Goal: Information Seeking & Learning: Learn about a topic

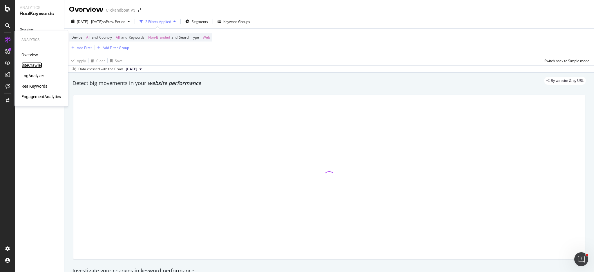
click at [32, 68] on div "SiteCrawler" at bounding box center [31, 65] width 21 height 6
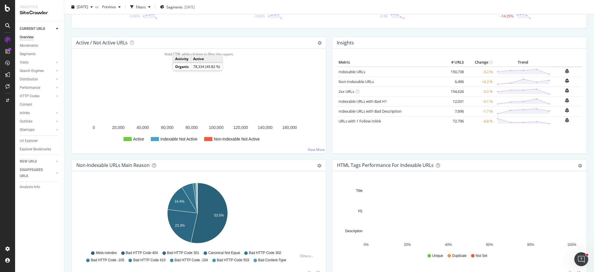
scroll to position [39, 0]
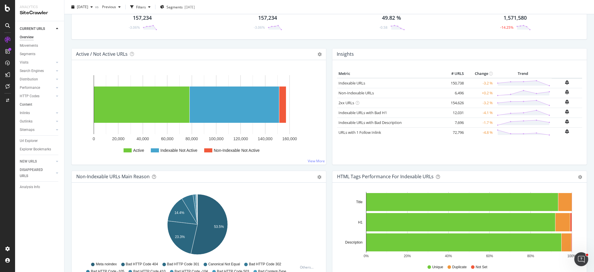
click at [44, 103] on link "Content" at bounding box center [40, 105] width 40 height 6
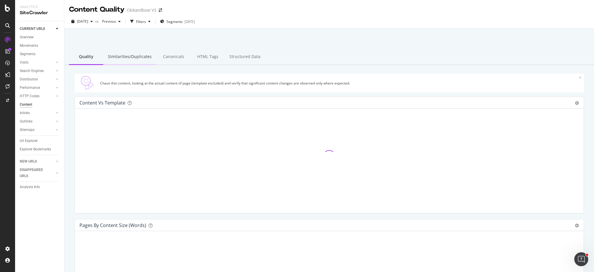
click at [129, 59] on div "Similarities/Duplicates" at bounding box center [129, 57] width 53 height 16
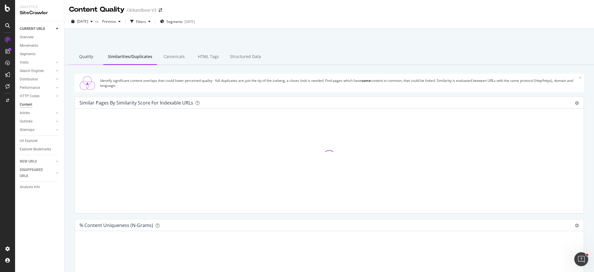
click at [85, 60] on div "Quality" at bounding box center [86, 57] width 34 height 16
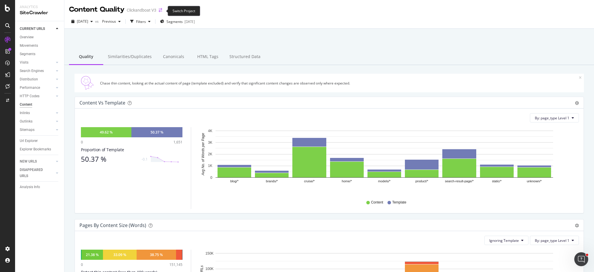
click at [160, 11] on icon "arrow-right-arrow-left" at bounding box center [160, 10] width 3 height 4
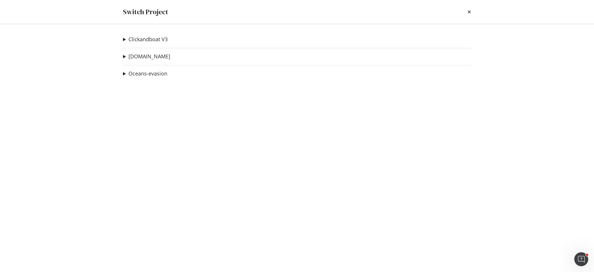
click at [124, 42] on summary "Clickandboat V3" at bounding box center [145, 40] width 45 height 8
